Goal: Transaction & Acquisition: Download file/media

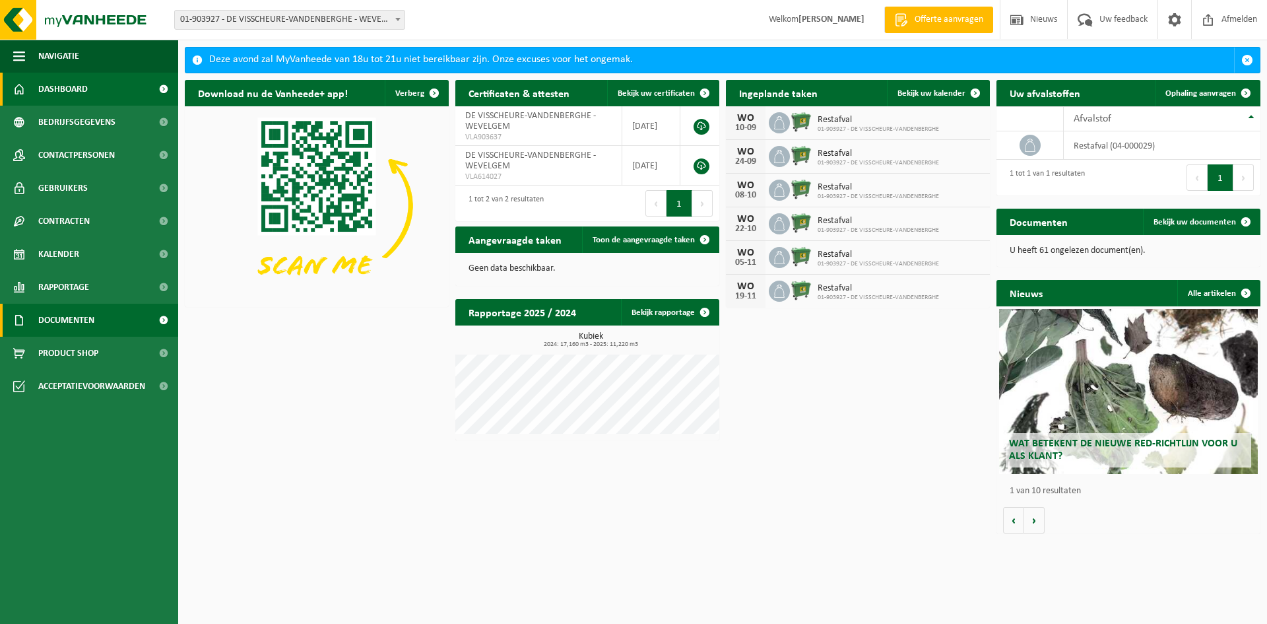
click at [73, 317] on span "Documenten" at bounding box center [66, 320] width 56 height 33
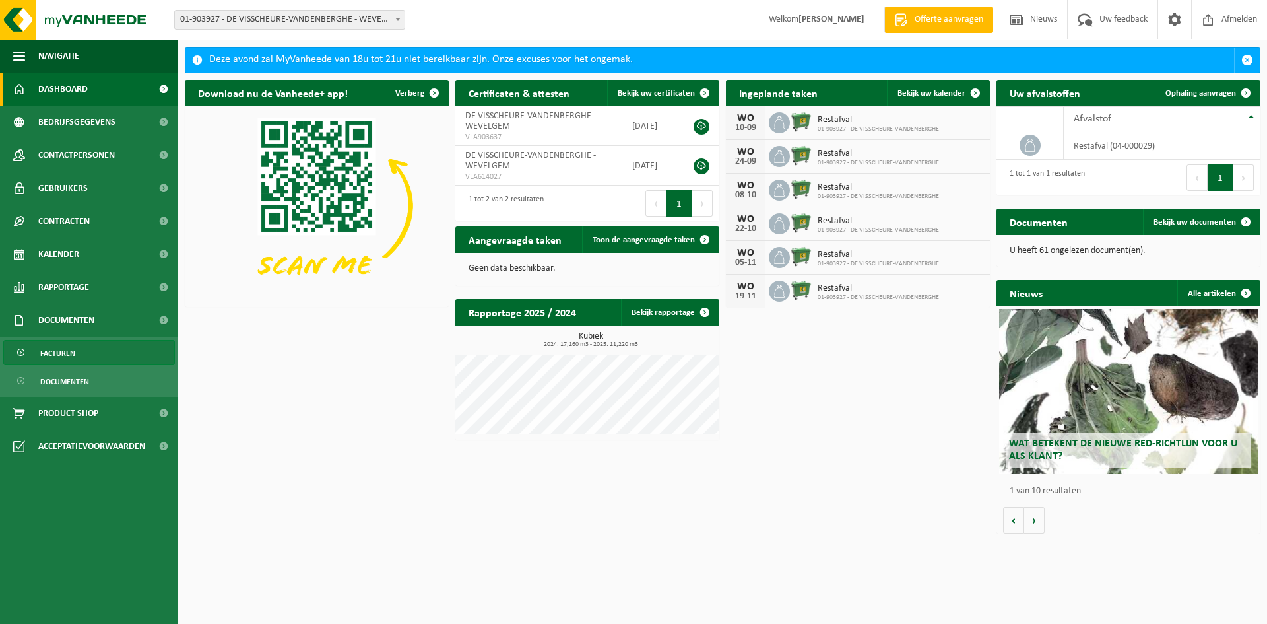
click at [58, 353] on span "Facturen" at bounding box center [57, 353] width 35 height 25
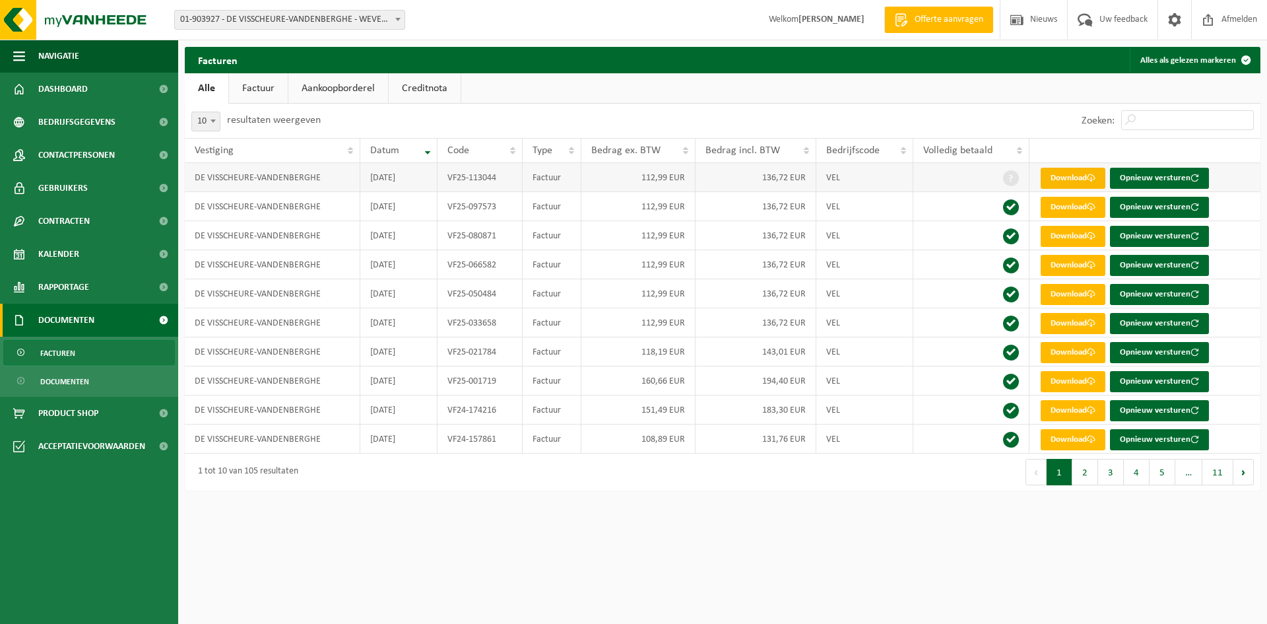
click at [1082, 180] on link "Download" at bounding box center [1073, 178] width 65 height 21
click at [1064, 209] on link "Download" at bounding box center [1073, 207] width 65 height 21
